Goal: Task Accomplishment & Management: Complete application form

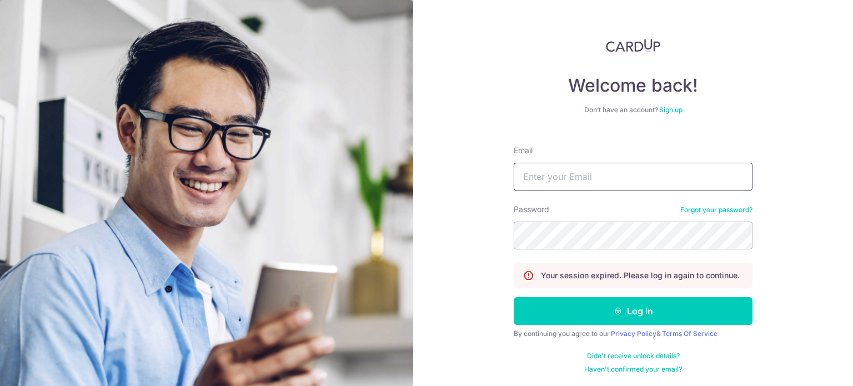
type input "alchemypharm@hotmail.com"
click at [465, 346] on div "Welcome back! Don’t have an account? Sign up Email alchemypharm@hotmail.com Pas…" at bounding box center [633, 193] width 440 height 386
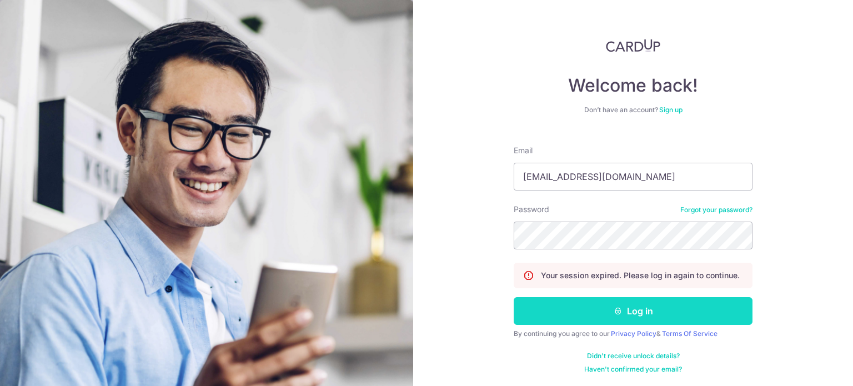
click at [613, 317] on button "Log in" at bounding box center [633, 311] width 239 height 28
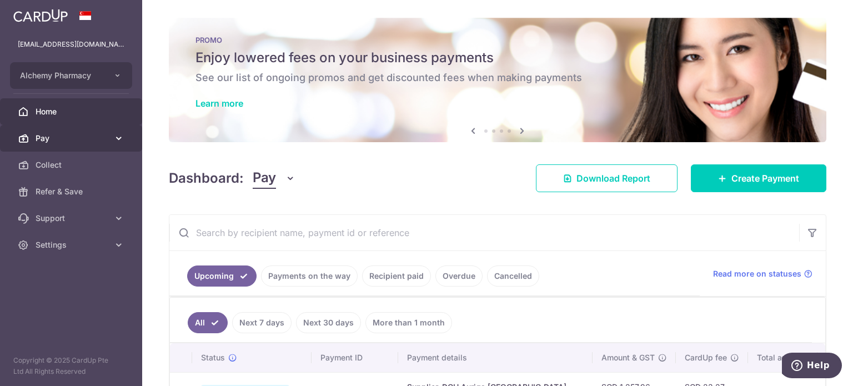
click at [109, 135] on link "Pay" at bounding box center [71, 138] width 142 height 27
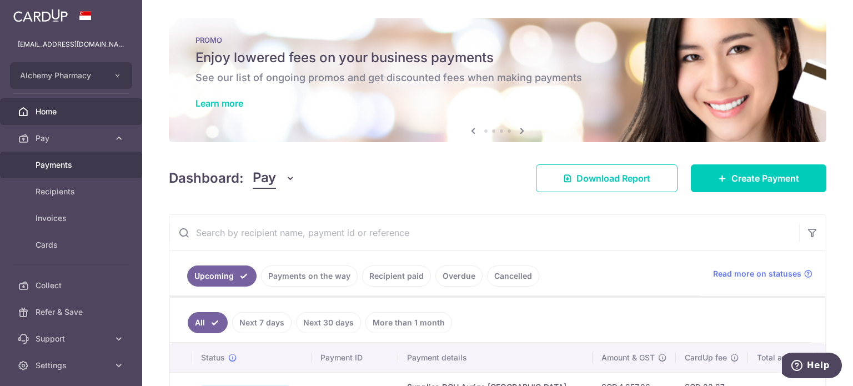
click at [88, 164] on span "Payments" at bounding box center [72, 164] width 73 height 11
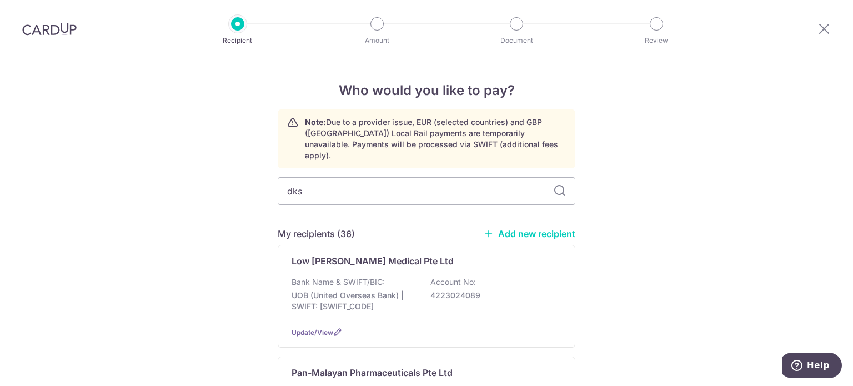
type input "dksh"
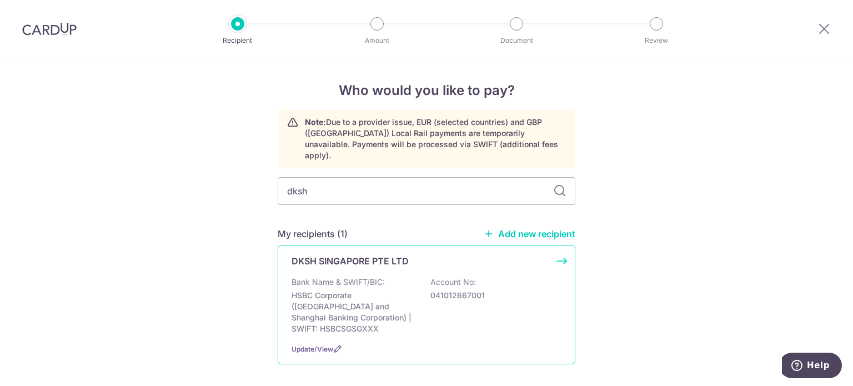
click at [324, 254] on p "DKSH SINGAPORE PTE LTD" at bounding box center [350, 260] width 117 height 13
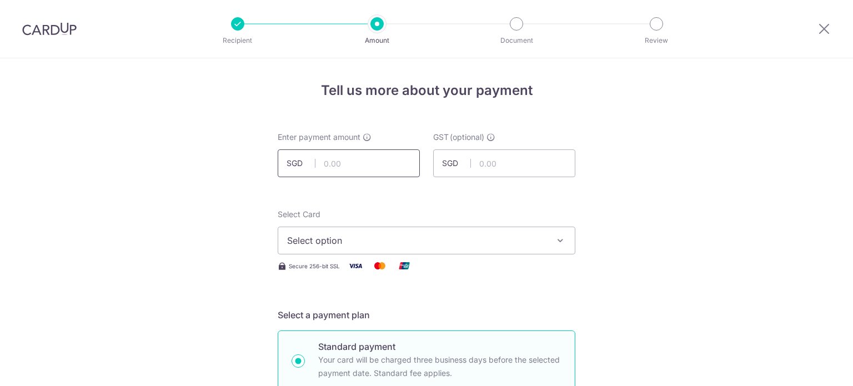
drag, startPoint x: 0, startPoint y: 0, endPoint x: 322, endPoint y: 159, distance: 359.3
click at [322, 159] on input "text" at bounding box center [349, 163] width 142 height 28
click at [375, 158] on input "3715.02" at bounding box center [349, 163] width 142 height 28
type input "3,715.02"
click at [325, 244] on span "Select option" at bounding box center [416, 240] width 259 height 13
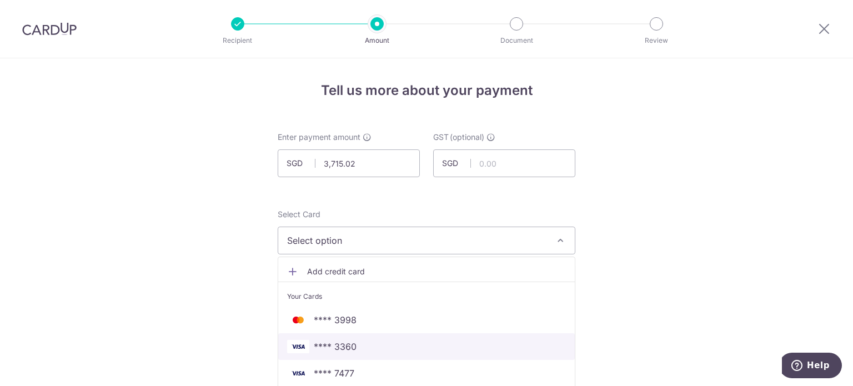
click at [342, 350] on span "**** 3360" at bounding box center [335, 346] width 43 height 13
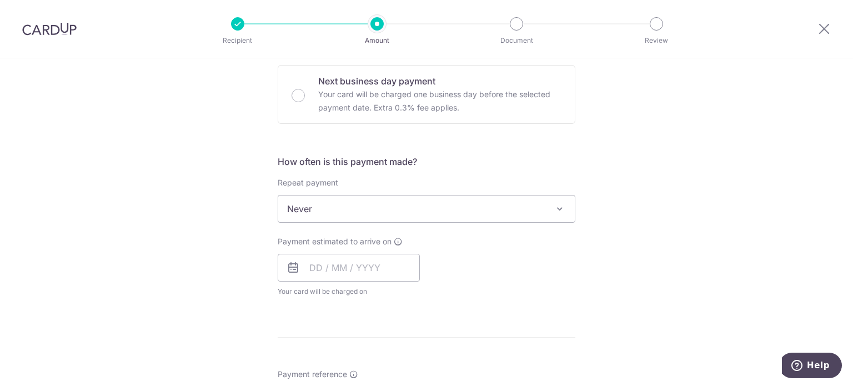
scroll to position [389, 0]
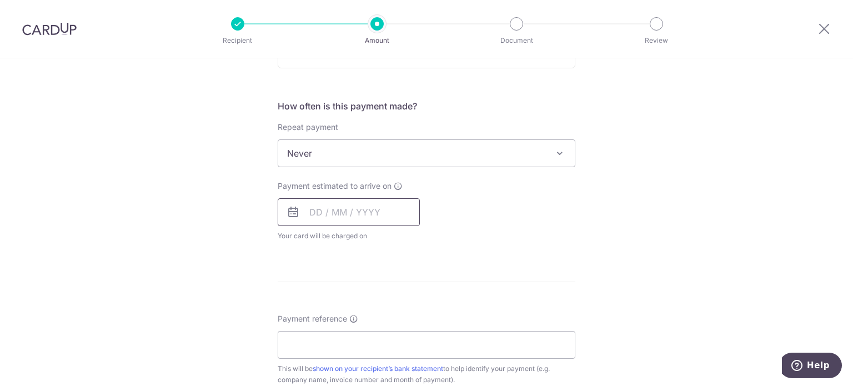
click at [312, 213] on input "text" at bounding box center [349, 212] width 142 height 28
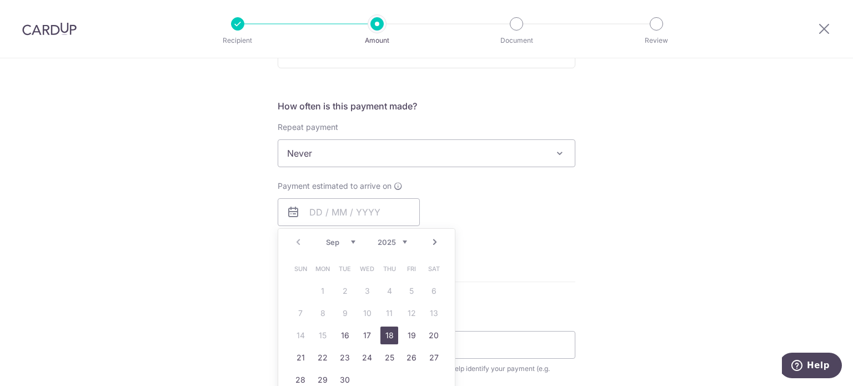
click at [384, 338] on link "18" at bounding box center [389, 336] width 18 height 18
type input "[DATE]"
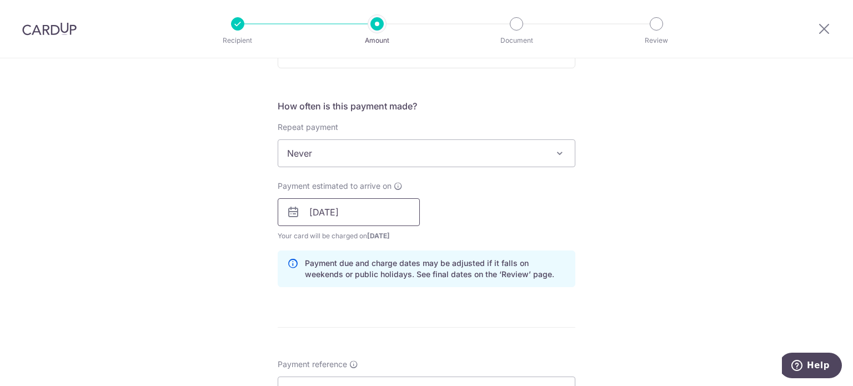
click at [321, 215] on input "[DATE]" at bounding box center [349, 212] width 142 height 28
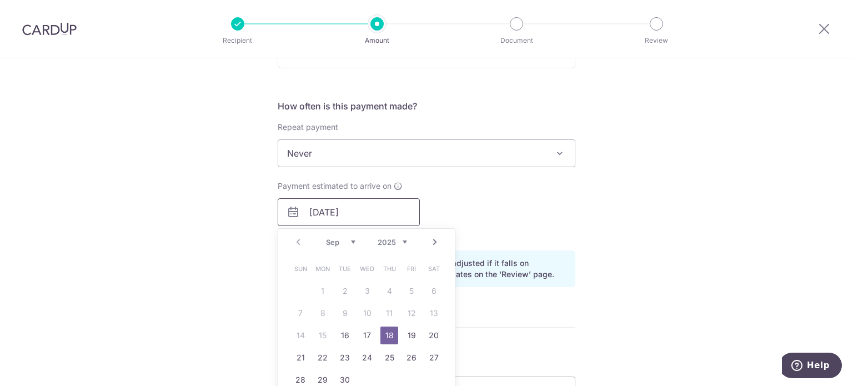
click at [373, 215] on input "[DATE]" at bounding box center [349, 212] width 142 height 28
click at [386, 335] on link "18" at bounding box center [389, 336] width 18 height 18
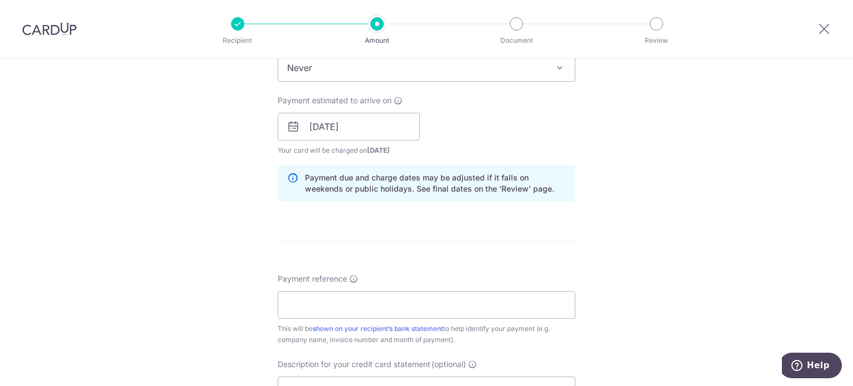
scroll to position [500, 0]
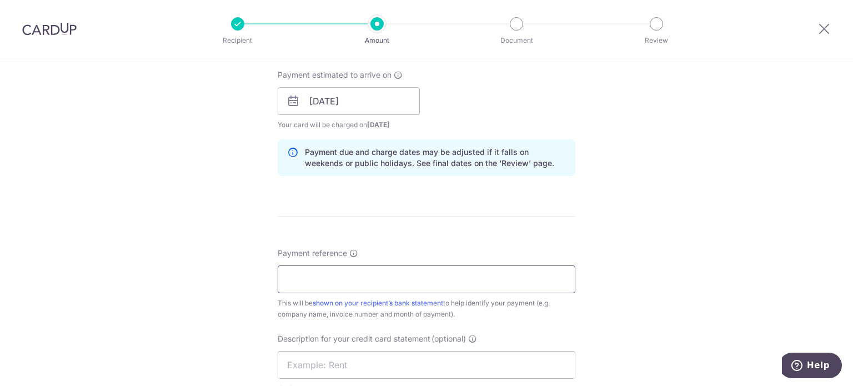
click at [307, 281] on input "Payment reference" at bounding box center [427, 279] width 298 height 28
type input "Alchemy Pharmacy inv July"
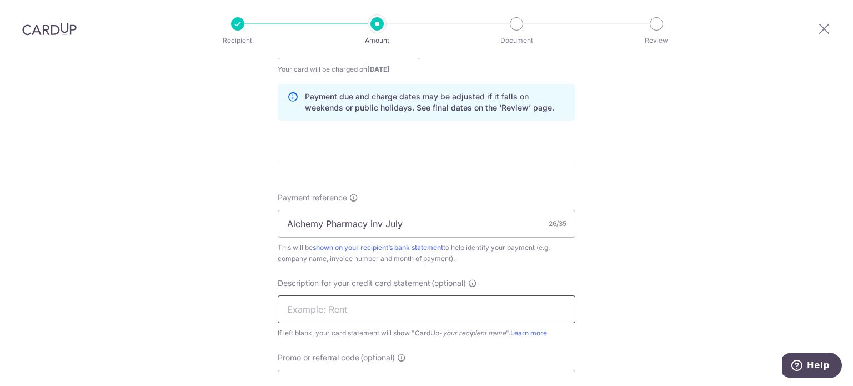
click at [345, 308] on input "text" at bounding box center [427, 309] width 298 height 28
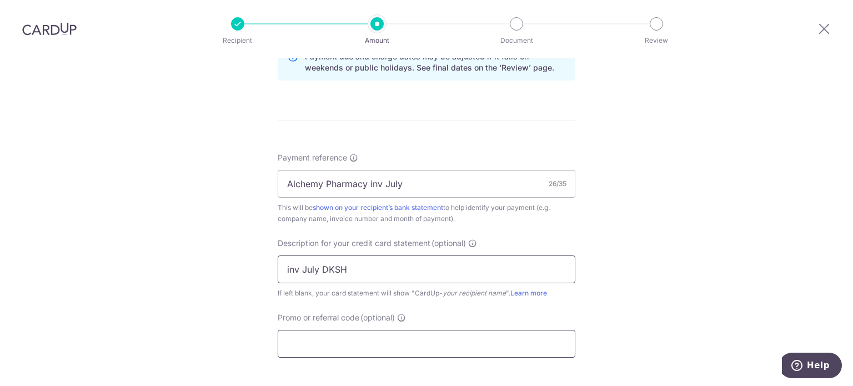
scroll to position [611, 0]
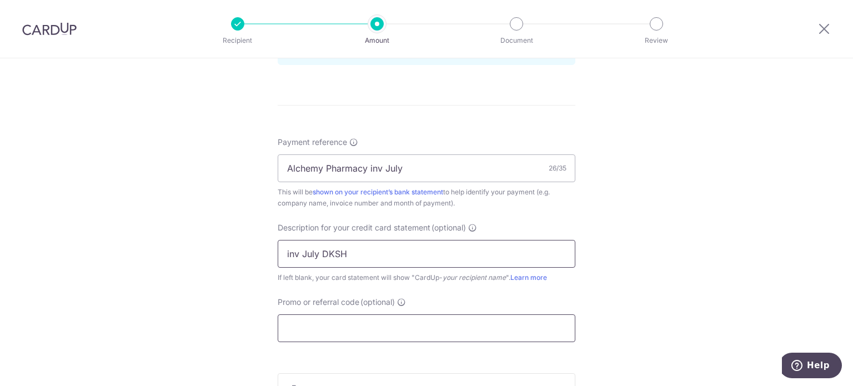
type input "inv July DKSH"
click at [362, 330] on input "Promo or referral code (optional)" at bounding box center [427, 328] width 298 height 28
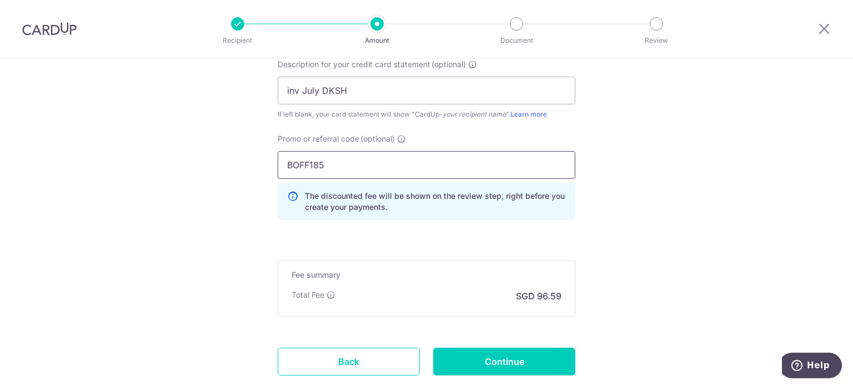
scroll to position [777, 0]
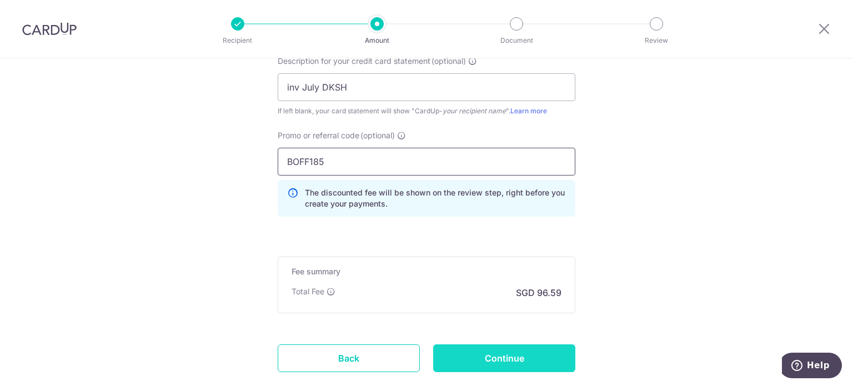
type input "BOFF185"
click at [513, 363] on input "Continue" at bounding box center [504, 358] width 142 height 28
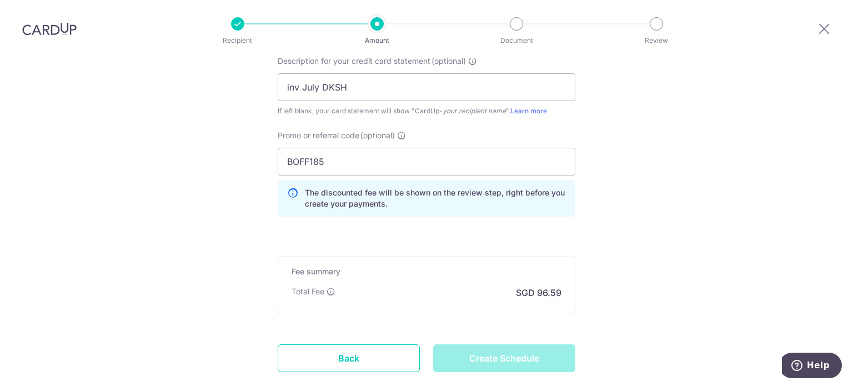
type input "Create Schedule"
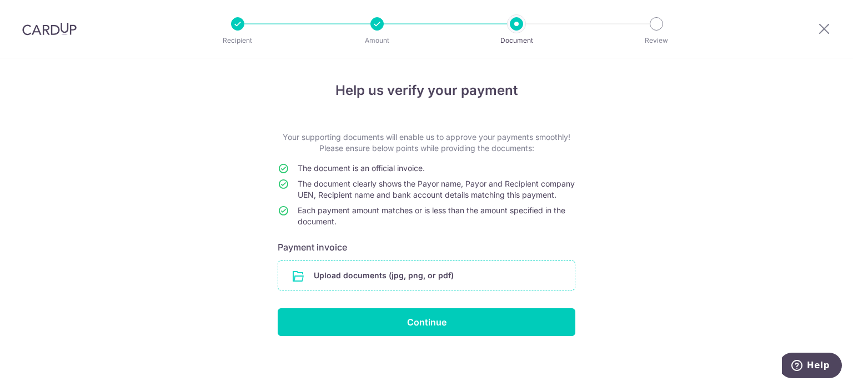
click at [373, 290] on input "file" at bounding box center [426, 275] width 297 height 29
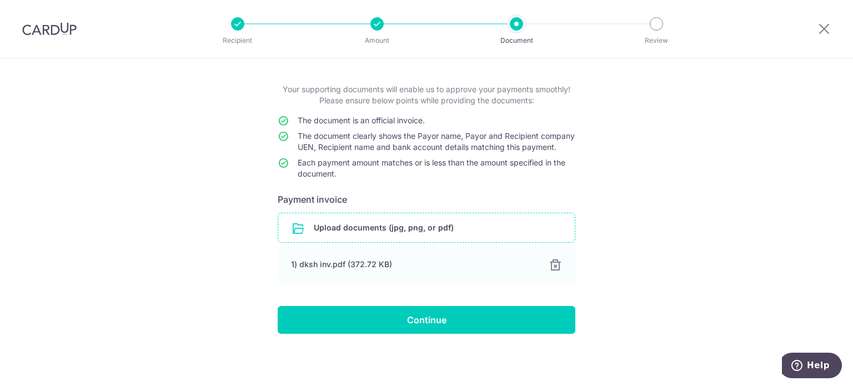
scroll to position [58, 0]
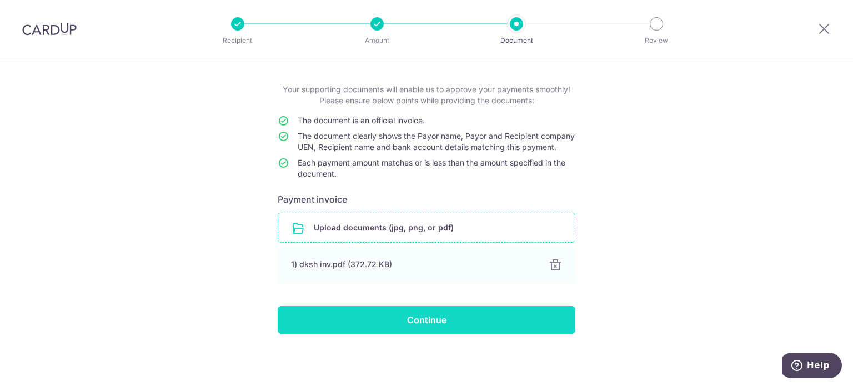
click at [397, 317] on input "Continue" at bounding box center [427, 320] width 298 height 28
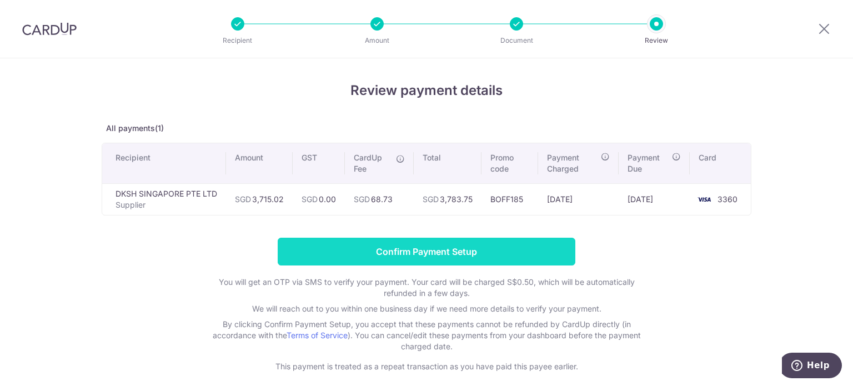
click at [449, 252] on input "Confirm Payment Setup" at bounding box center [427, 252] width 298 height 28
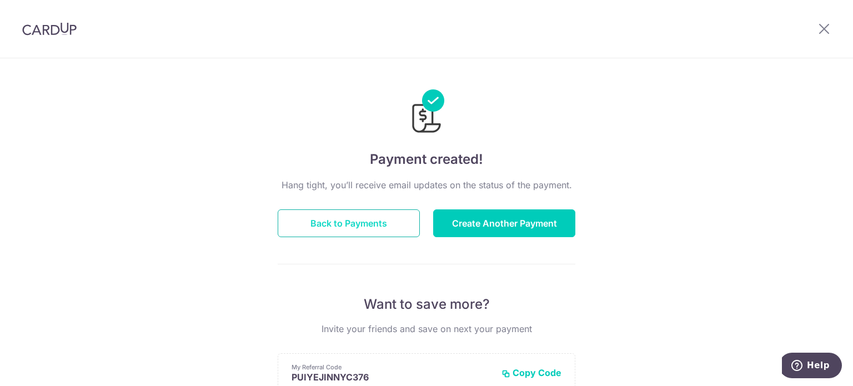
click at [331, 227] on button "Back to Payments" at bounding box center [349, 223] width 142 height 28
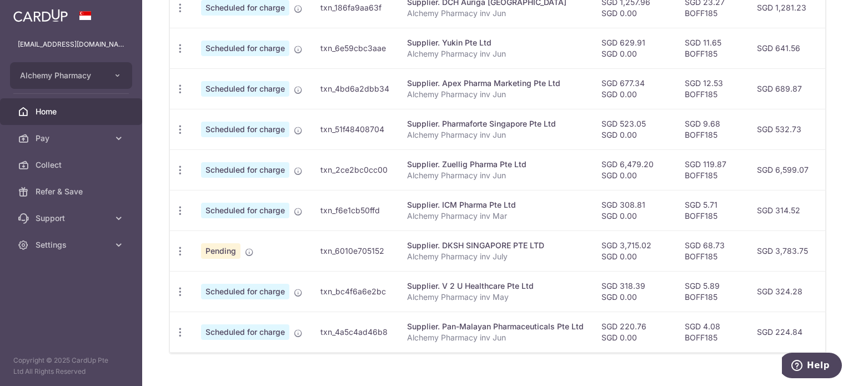
scroll to position [389, 0]
